Goal: Check status: Check status

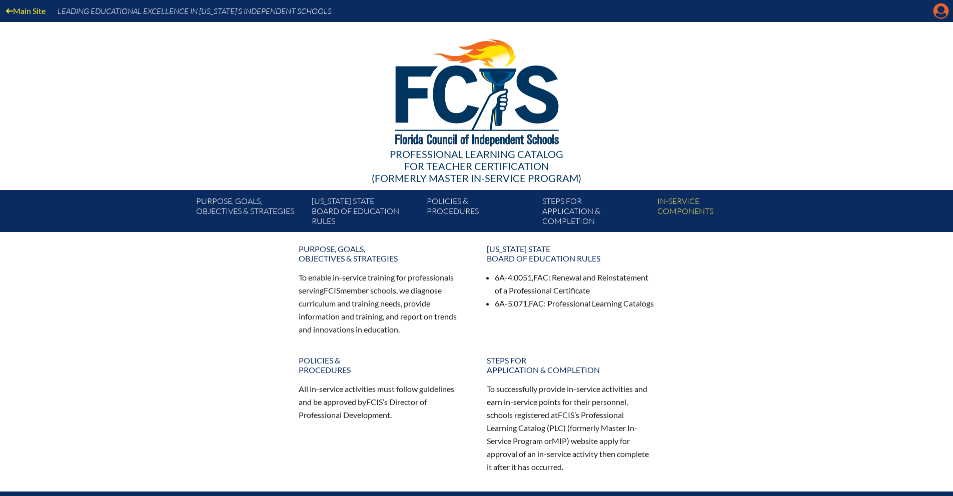
click at [942, 12] on icon "Manage Account" at bounding box center [941, 11] width 16 height 16
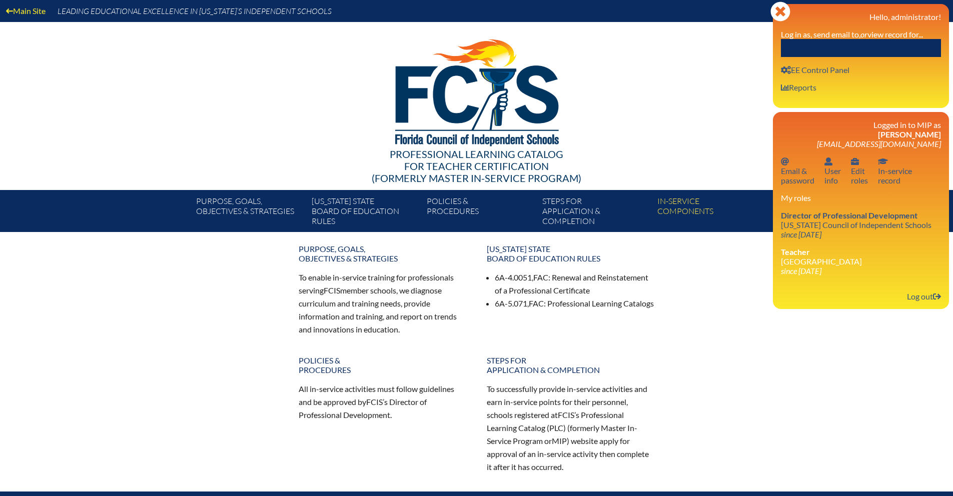
click at [857, 49] on input "text" at bounding box center [861, 48] width 160 height 18
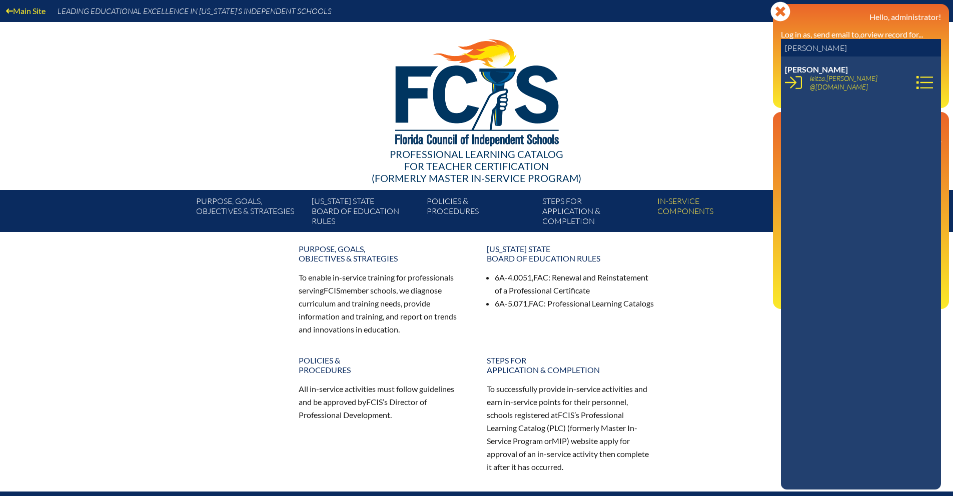
type input "Stacy Breck"
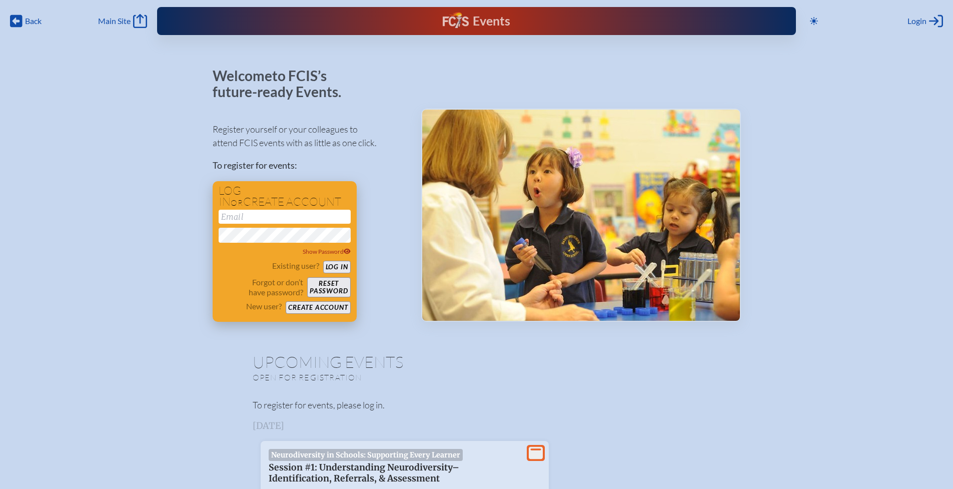
type input "[EMAIL_ADDRESS][DOMAIN_NAME]"
click at [328, 266] on button "Log in" at bounding box center [337, 267] width 28 height 13
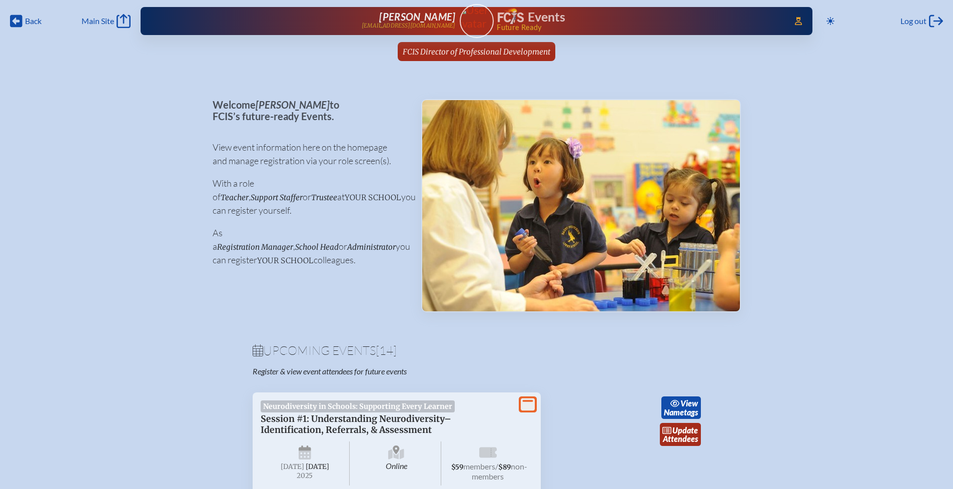
click at [454, 54] on span "FCIS Director of Professional Development" at bounding box center [477, 52] width 148 height 10
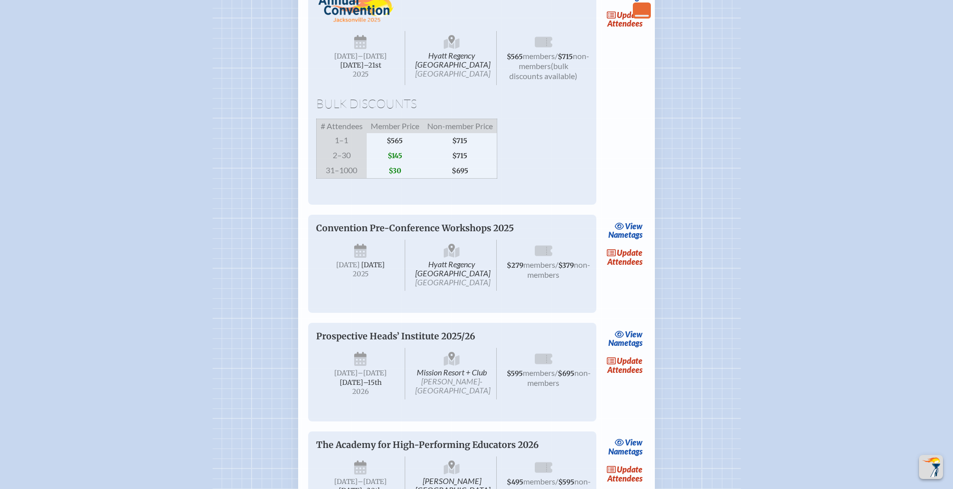
scroll to position [1522, 0]
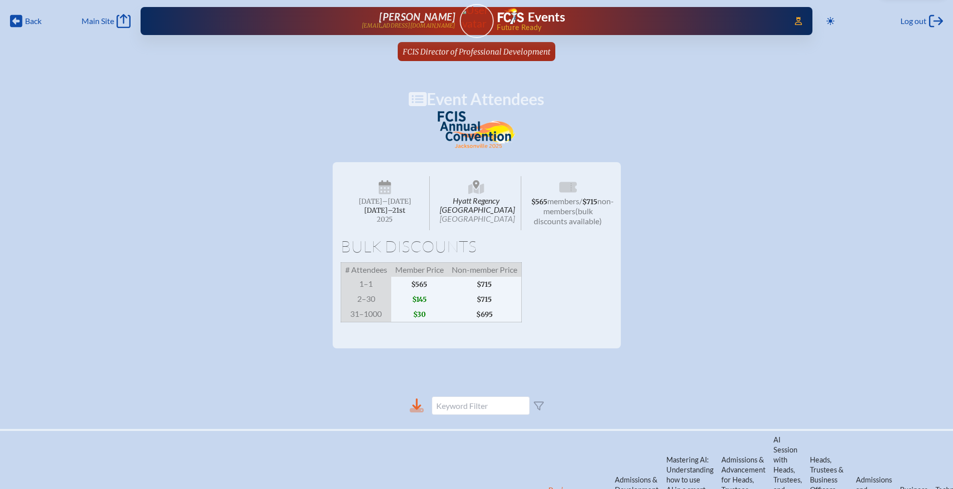
click at [419, 410] on icon at bounding box center [416, 404] width 9 height 12
click at [497, 49] on span "FCIS Director of Professional Development" at bounding box center [477, 52] width 148 height 10
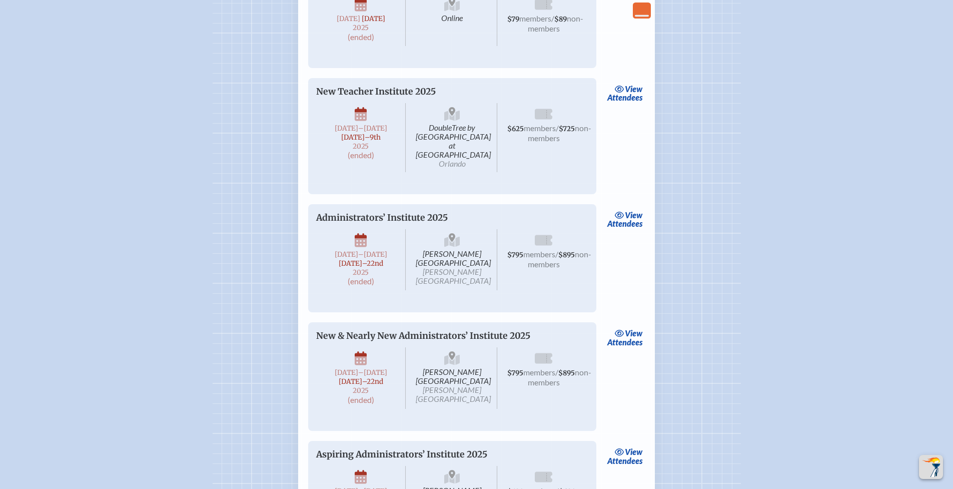
scroll to position [2225, 0]
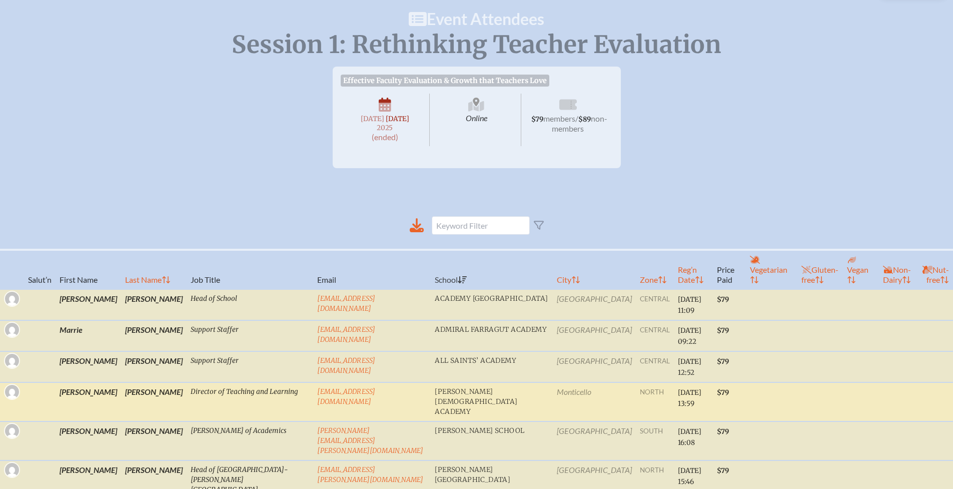
scroll to position [90, 0]
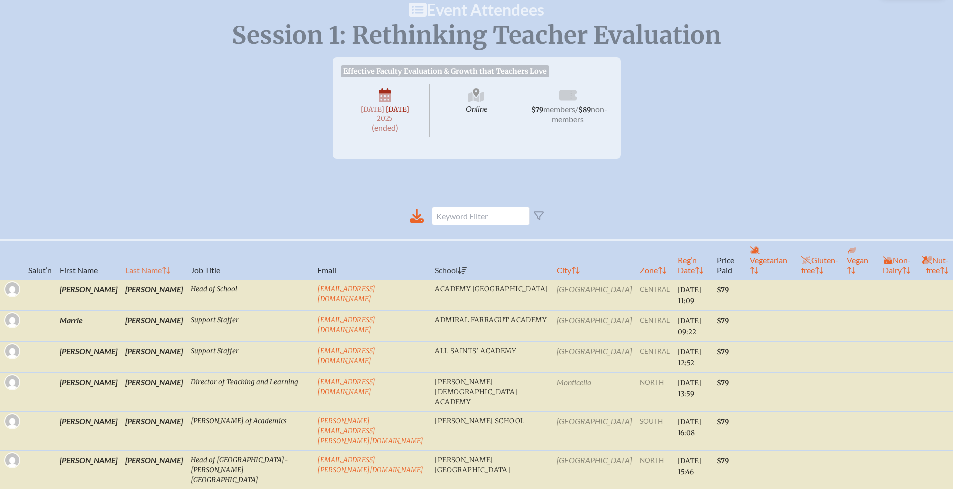
click at [121, 253] on th "Last Name" at bounding box center [154, 260] width 66 height 40
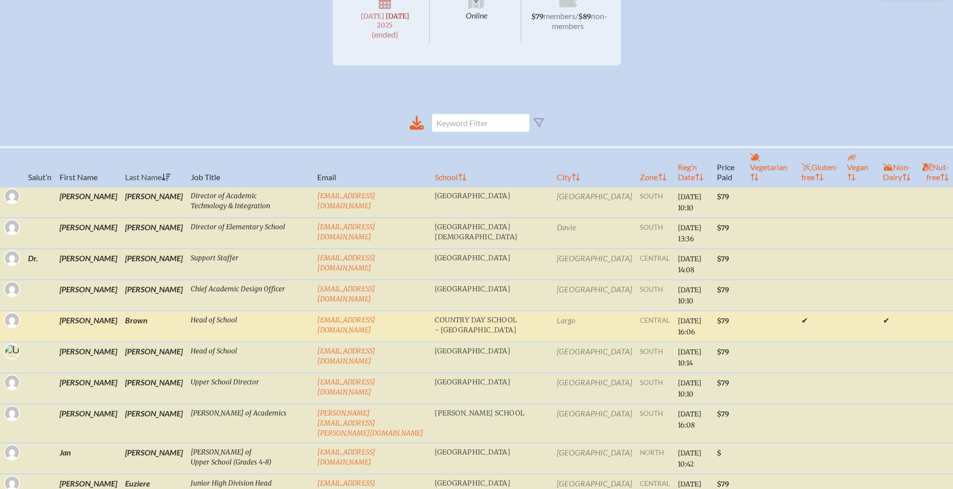
scroll to position [128, 0]
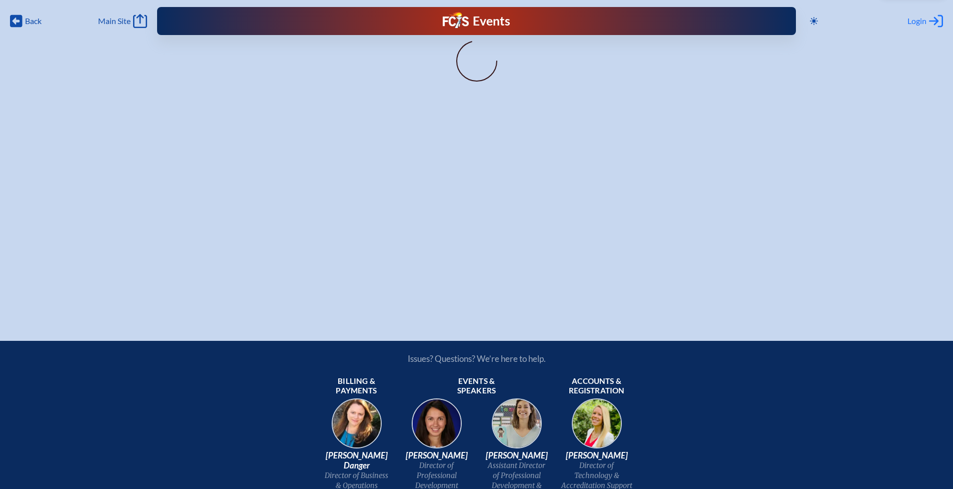
click at [919, 24] on span "Login" at bounding box center [917, 21] width 19 height 10
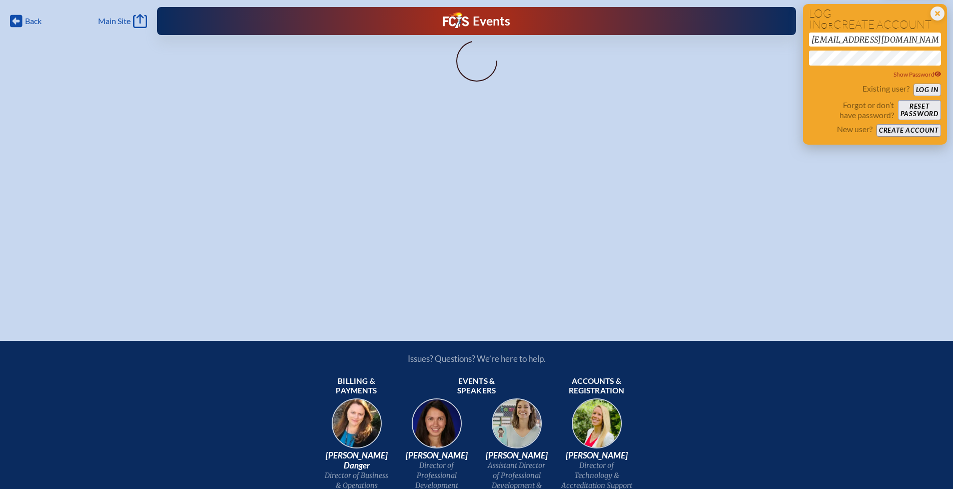
click at [923, 92] on button "Log in" at bounding box center [928, 90] width 28 height 13
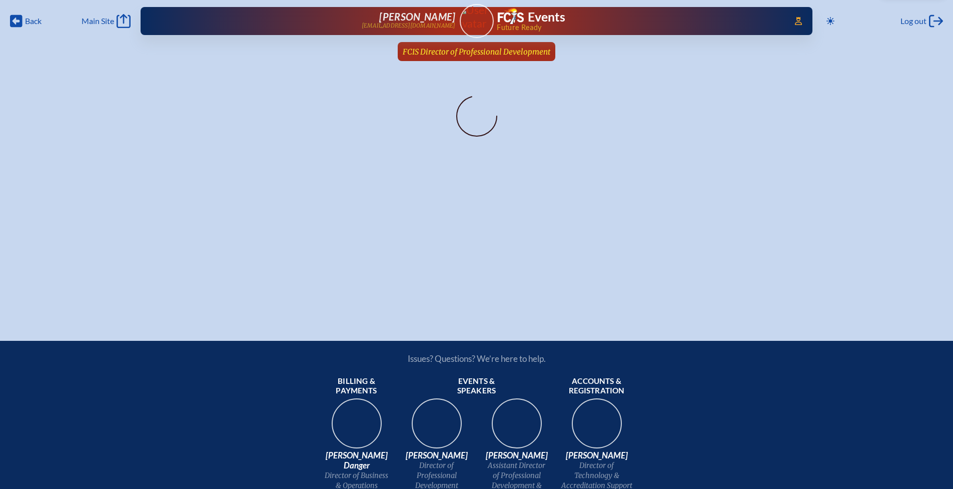
click at [429, 51] on span "FCIS Director of Professional Development" at bounding box center [477, 52] width 148 height 10
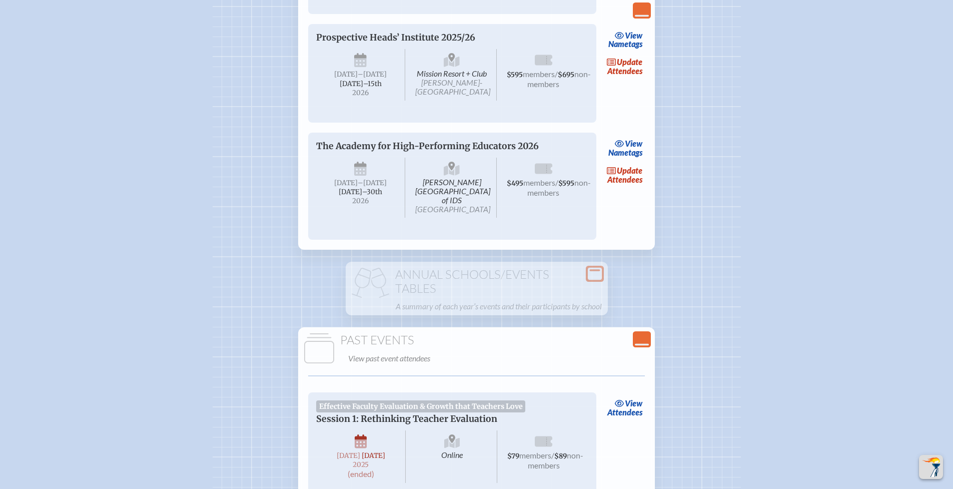
scroll to position [2138, 0]
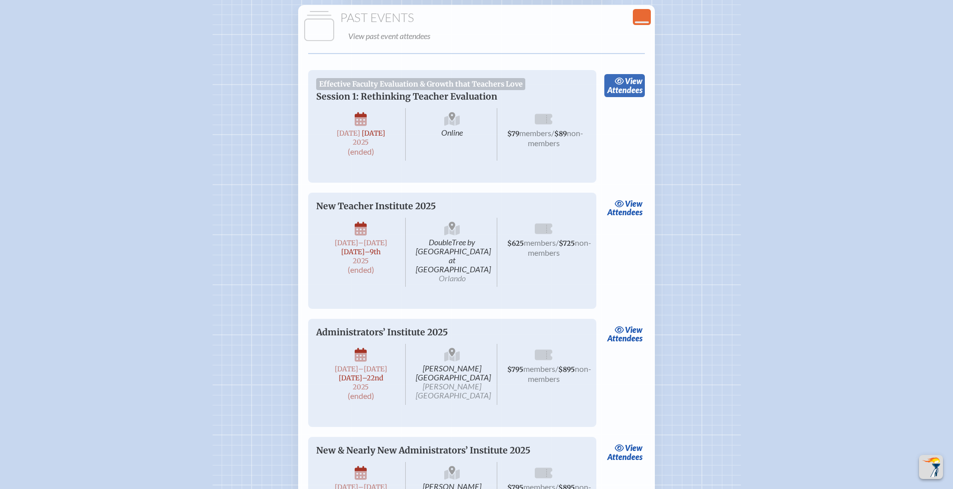
click at [637, 97] on link "view Attendees" at bounding box center [625, 85] width 41 height 23
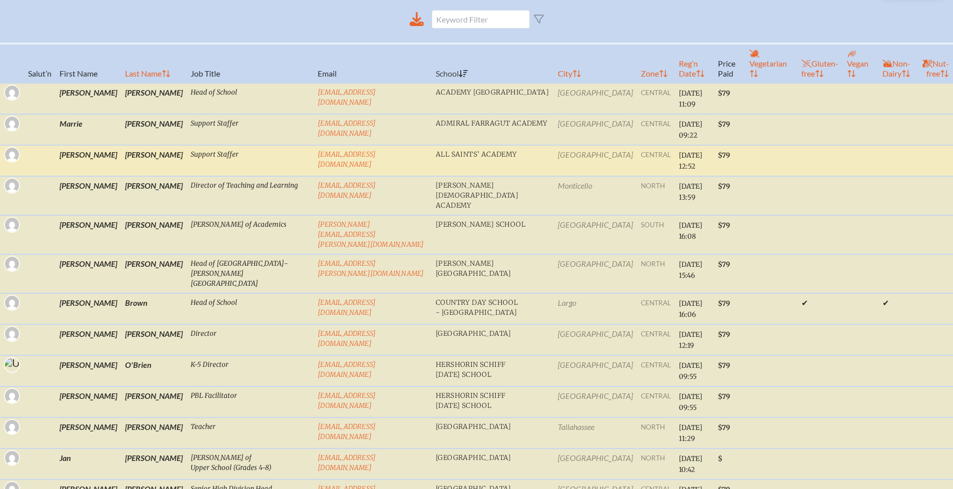
scroll to position [290, 0]
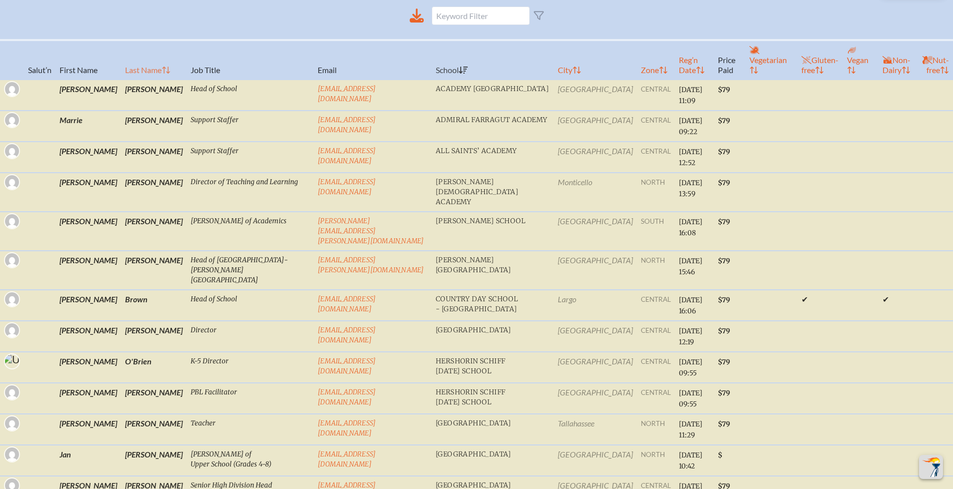
click at [121, 63] on th "Last Name" at bounding box center [154, 60] width 66 height 40
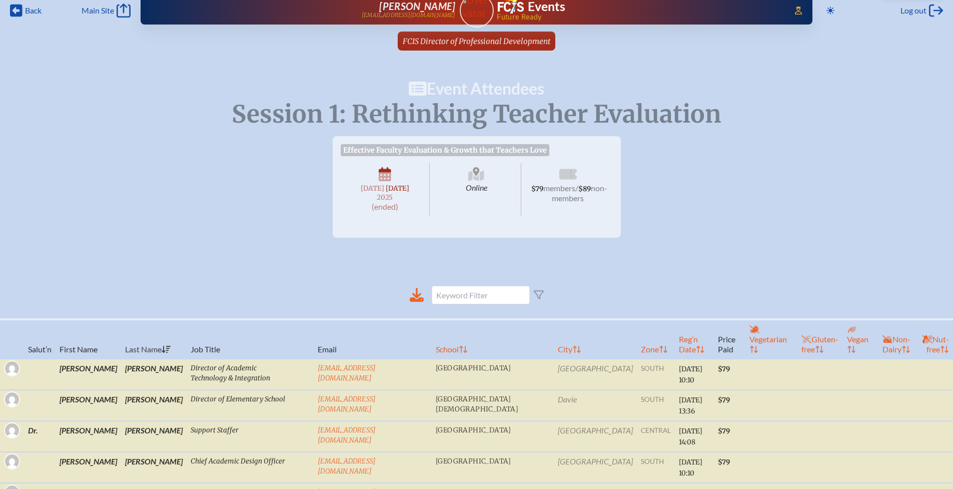
scroll to position [0, 0]
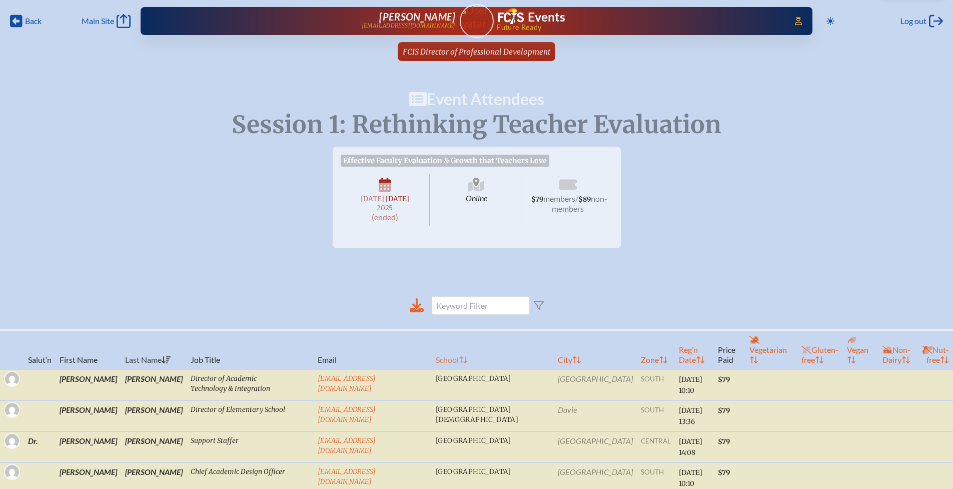
click at [432, 359] on th "School" at bounding box center [493, 350] width 122 height 40
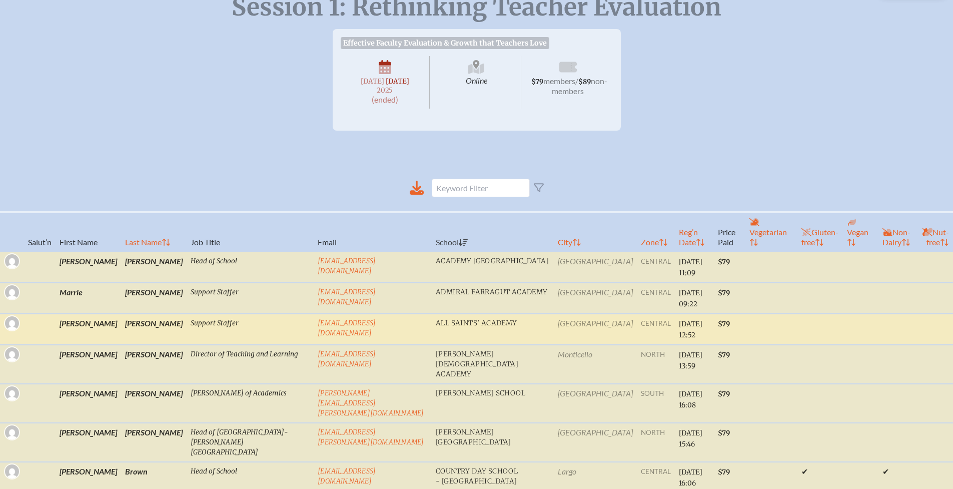
scroll to position [197, 0]
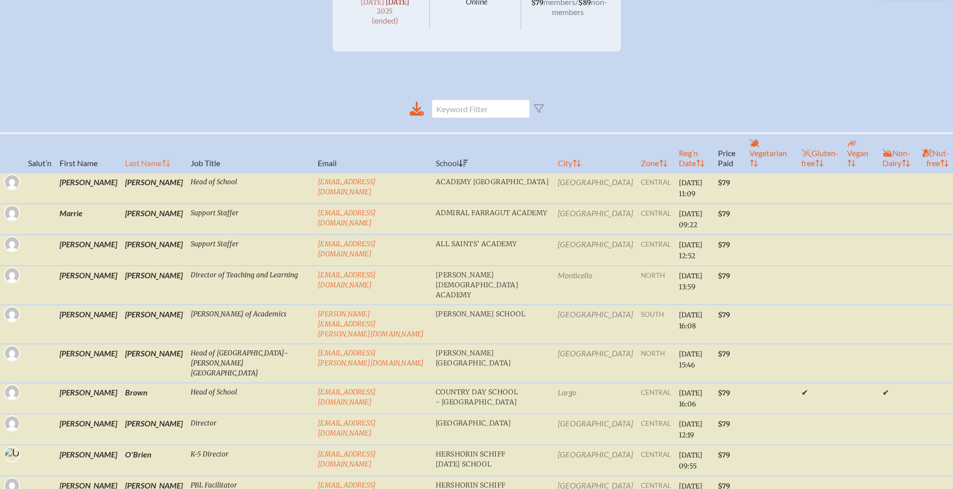
click at [121, 157] on th "Last Name" at bounding box center [154, 153] width 66 height 40
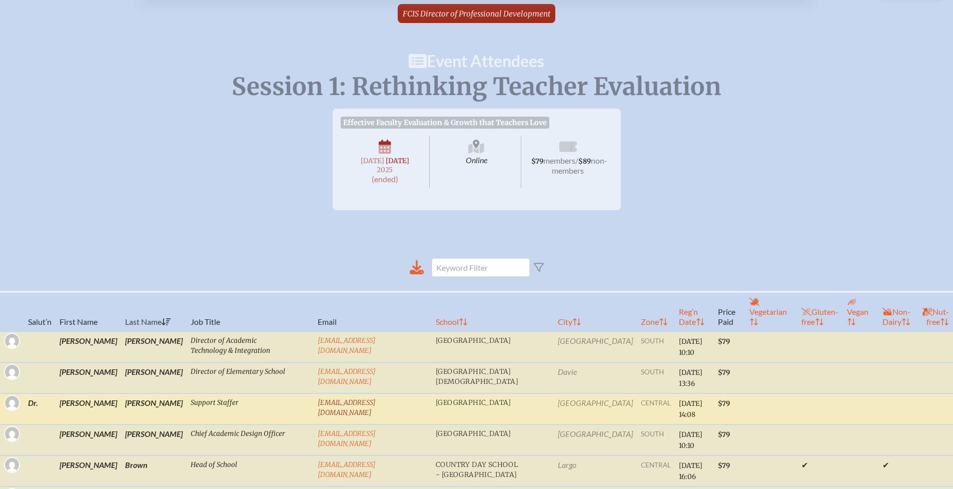
scroll to position [50, 0]
